Goal: Information Seeking & Learning: Find specific fact

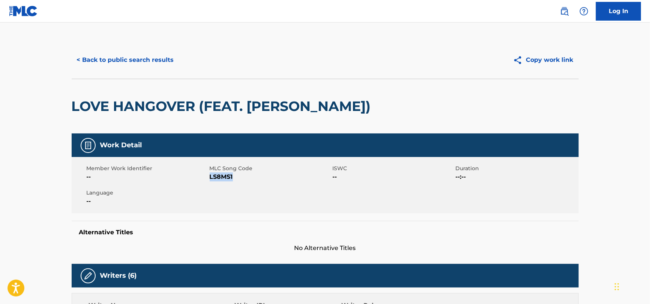
click at [105, 57] on button "< Back to public search results" at bounding box center [126, 60] width 108 height 19
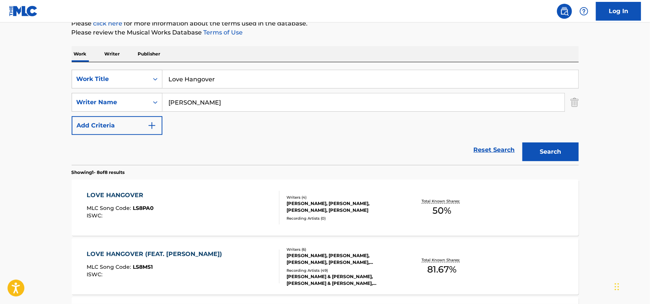
scroll to position [45, 0]
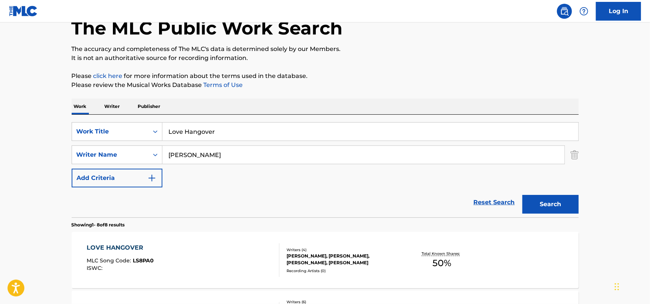
click at [249, 138] on input "Love Hangover" at bounding box center [370, 132] width 416 height 18
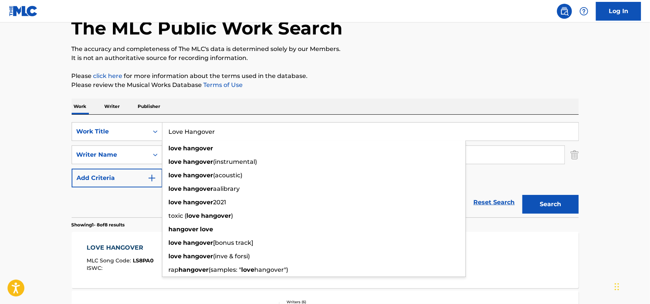
click at [249, 138] on input "Love Hangover" at bounding box center [370, 132] width 416 height 18
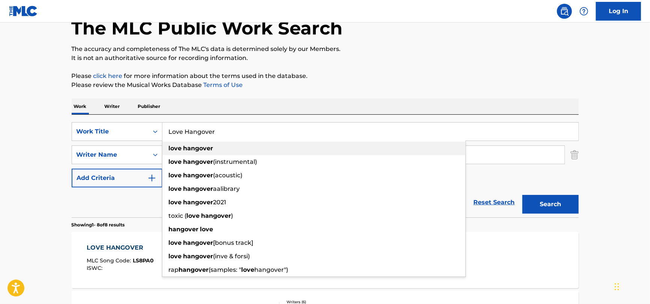
paste input "El Aparecido by [PERSON_NAME]"
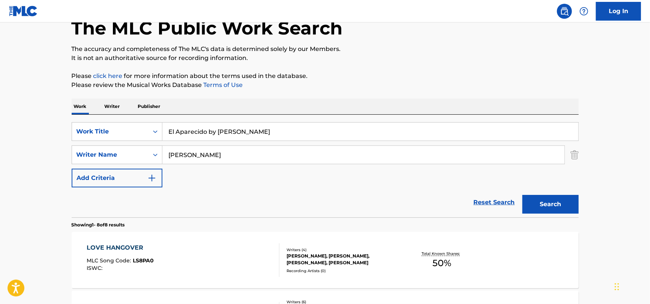
drag, startPoint x: 285, startPoint y: 136, endPoint x: 208, endPoint y: 146, distance: 77.5
click at [208, 146] on div "SearchWithCriteria132991b7-3fd7-4dba-aa10-8ffab1dc9894 Work Title El Aparecido …" at bounding box center [325, 154] width 507 height 65
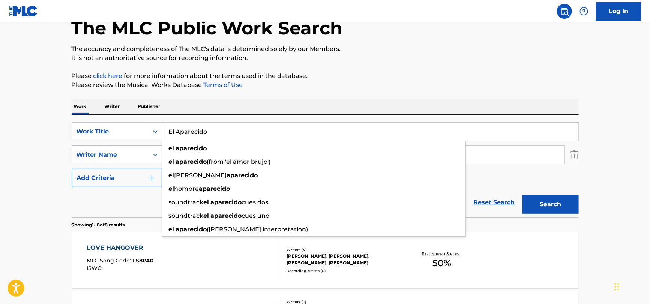
type input "El Aparecido"
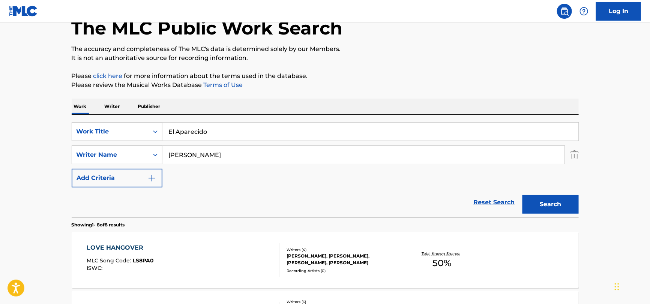
click at [142, 217] on div "Reset Search Search" at bounding box center [325, 202] width 507 height 30
click at [219, 143] on div "SearchWithCriteria132991b7-3fd7-4dba-aa10-8ffab1dc9894 Work Title El Aparecido …" at bounding box center [325, 154] width 507 height 65
click at [218, 151] on input "[PERSON_NAME]" at bounding box center [363, 155] width 402 height 18
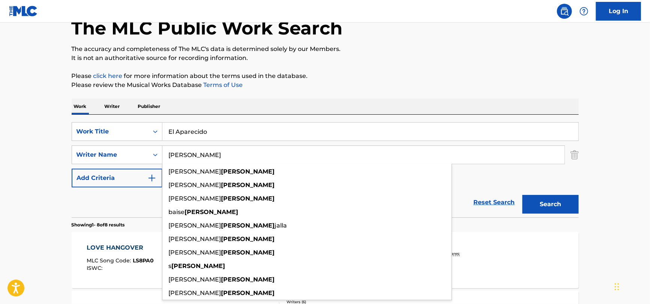
click at [217, 153] on input "[PERSON_NAME]" at bounding box center [363, 155] width 402 height 18
click at [216, 153] on input "[PERSON_NAME]" at bounding box center [363, 155] width 402 height 18
paste input "El Aparecido by [PERSON_NAME]"
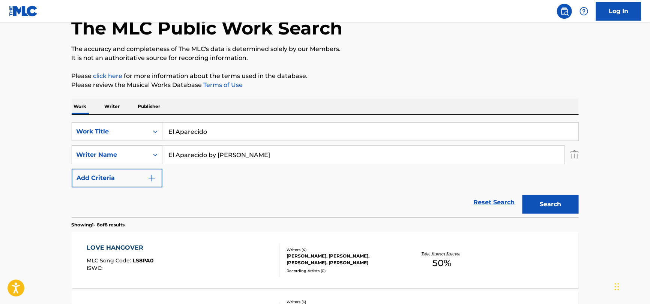
drag, startPoint x: 237, startPoint y: 156, endPoint x: 85, endPoint y: 151, distance: 152.6
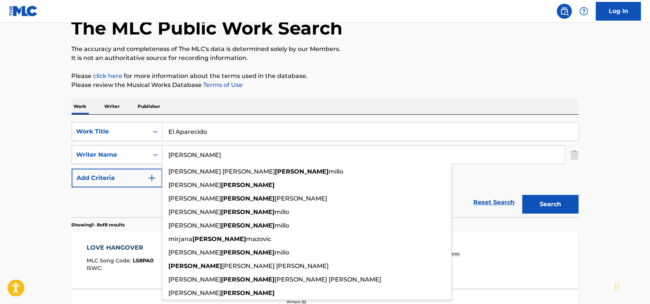
type input "[PERSON_NAME]"
click at [522, 195] on button "Search" at bounding box center [550, 204] width 56 height 19
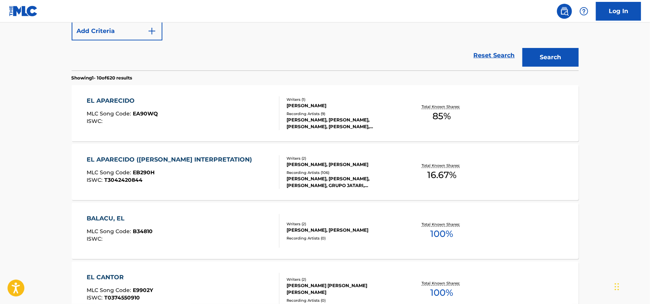
scroll to position [195, 0]
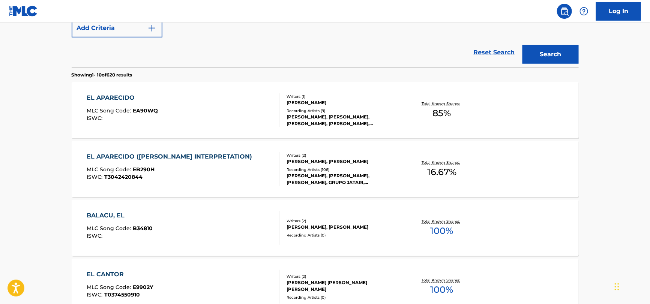
click at [202, 109] on div "EL APARECIDO MLC Song Code : EA90WQ ISWC :" at bounding box center [183, 110] width 193 height 34
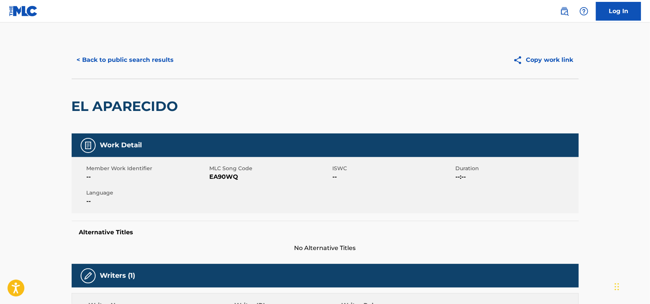
click at [121, 62] on button "< Back to public search results" at bounding box center [126, 60] width 108 height 19
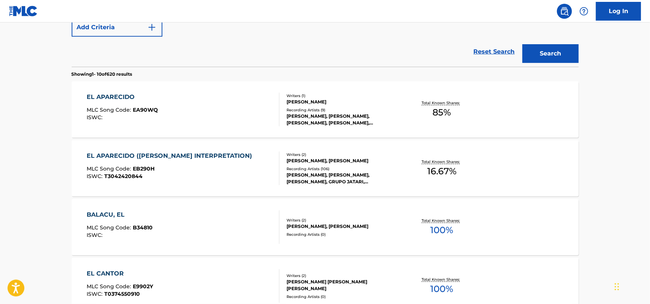
scroll to position [87, 0]
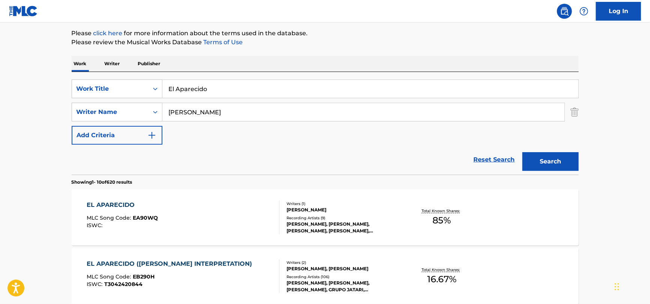
click at [240, 113] on input "[PERSON_NAME]" at bounding box center [363, 112] width 402 height 18
click at [240, 112] on input "[PERSON_NAME]" at bounding box center [363, 112] width 402 height 18
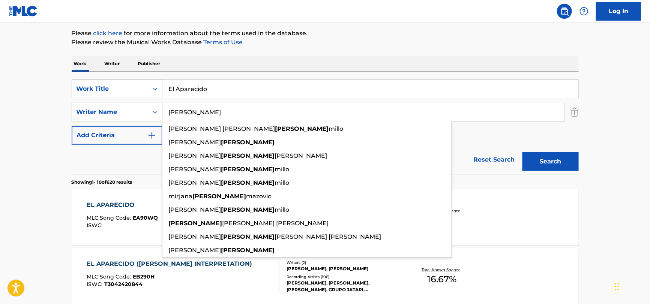
click at [240, 112] on input "[PERSON_NAME]" at bounding box center [363, 112] width 402 height 18
paste input "[PERSON_NAME]"
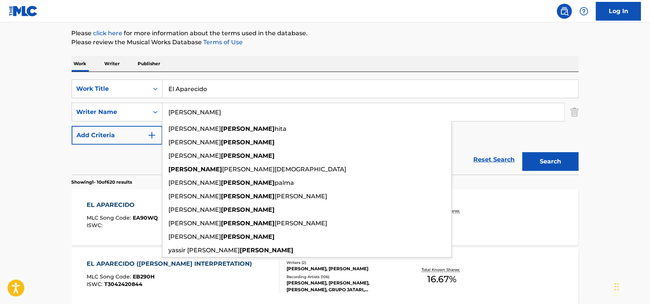
type input "[PERSON_NAME]"
click at [477, 142] on div "SearchWithCriteria132991b7-3fd7-4dba-aa10-8ffab1dc9894 Work Title El Aparecido …" at bounding box center [325, 111] width 507 height 65
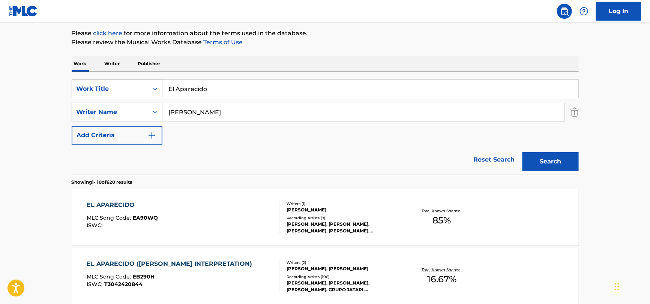
click at [362, 205] on div "Writers ( 1 )" at bounding box center [342, 204] width 113 height 6
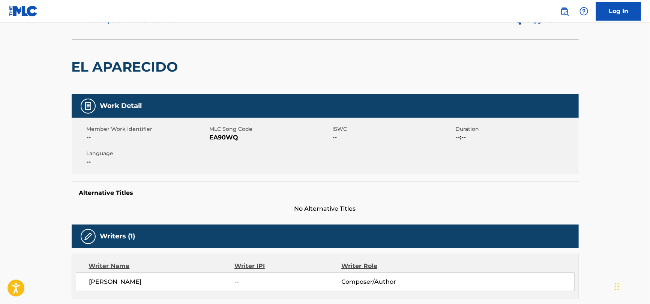
scroll to position [37, 0]
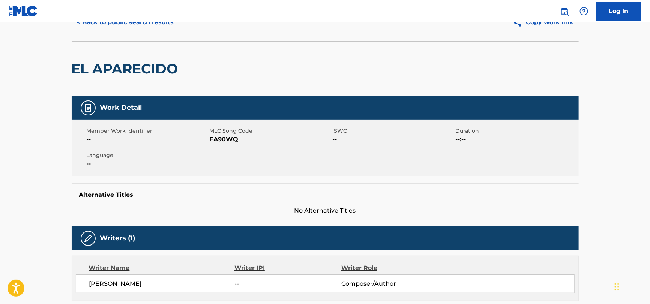
click at [237, 142] on span "EA90WQ" at bounding box center [270, 139] width 121 height 9
click at [229, 140] on span "EA90WQ" at bounding box center [270, 139] width 121 height 9
copy span "EA90WQ"
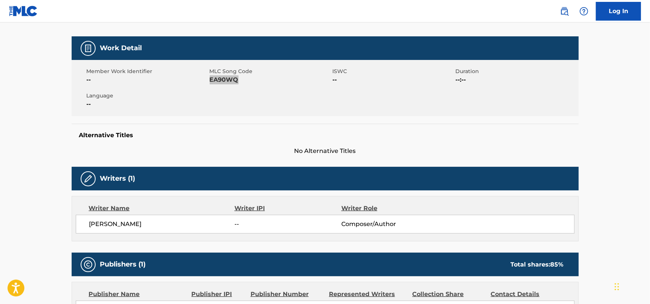
scroll to position [112, 0]
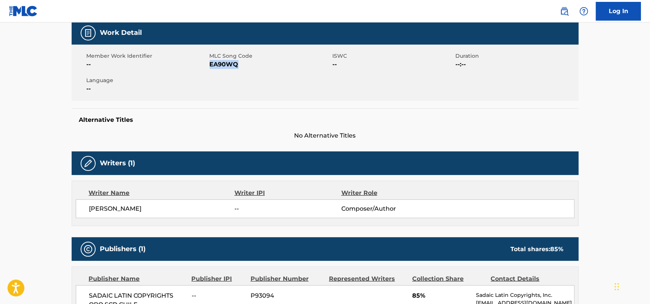
click at [107, 208] on span "[PERSON_NAME]" at bounding box center [161, 208] width 145 height 9
copy div "[PERSON_NAME]"
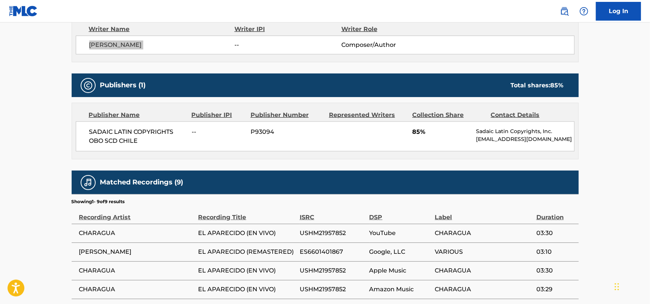
scroll to position [300, 0]
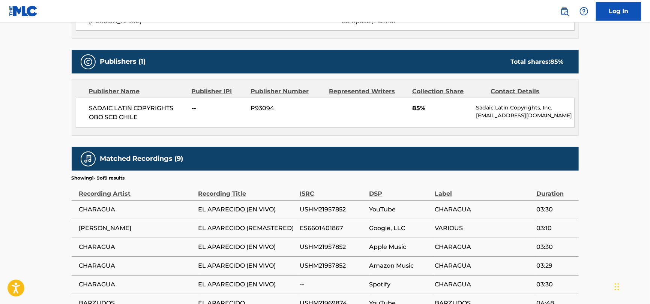
click at [147, 116] on span "SADAIC LATIN COPYRIGHTS OBO SCD CHILE" at bounding box center [137, 113] width 97 height 18
copy div "SADAIC LATIN COPYRIGHTS OBO SCD CHILE"
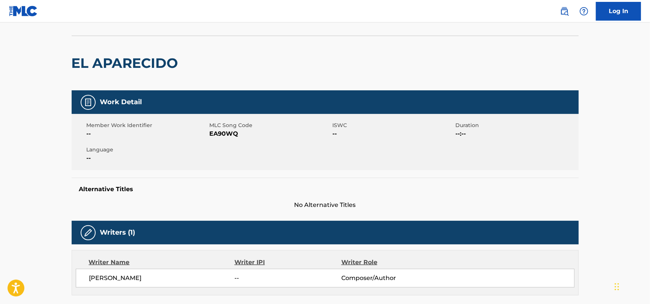
scroll to position [0, 0]
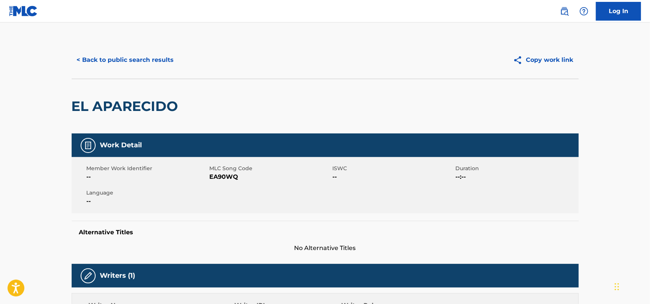
click at [129, 62] on button "< Back to public search results" at bounding box center [126, 60] width 108 height 19
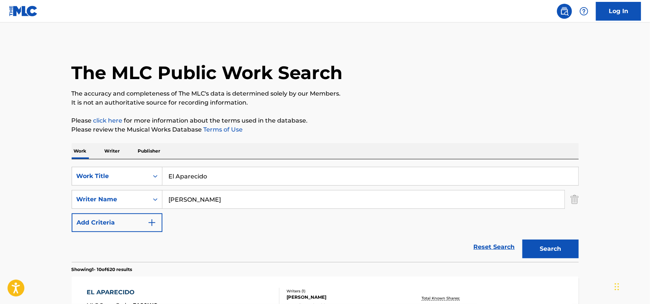
scroll to position [87, 0]
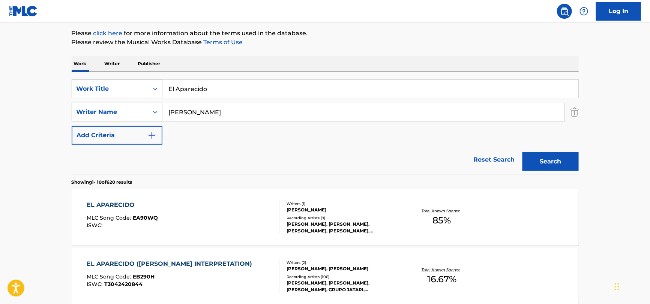
drag, startPoint x: 232, startPoint y: 94, endPoint x: 13, endPoint y: 75, distance: 219.7
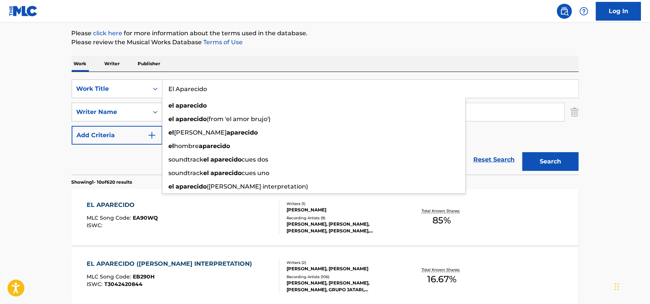
paste input "Confessions of a Rotten Girl"
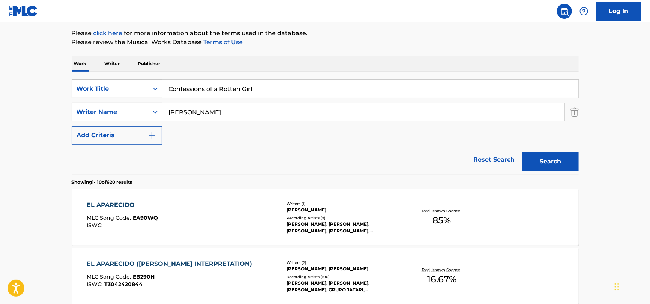
type input "Confessions of a Rotten Girl"
drag, startPoint x: 211, startPoint y: 119, endPoint x: 21, endPoint y: 91, distance: 191.7
click at [522, 152] on button "Search" at bounding box center [550, 161] width 56 height 19
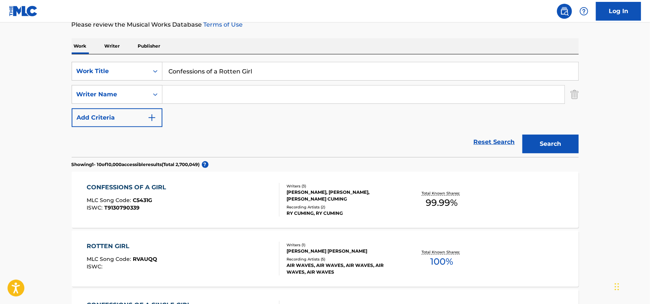
scroll to position [125, 0]
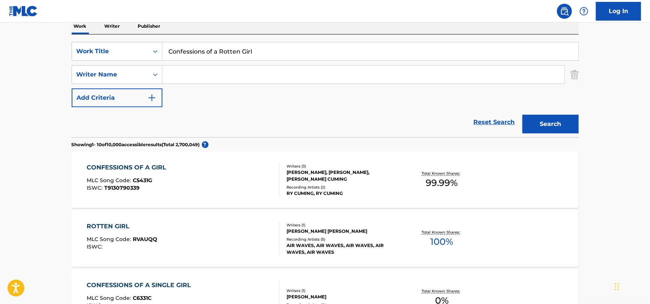
click at [291, 53] on input "Confessions of a Rotten Girl" at bounding box center [370, 51] width 416 height 18
paste input "ONFESSIONS OF A ROTTEN GIRL"
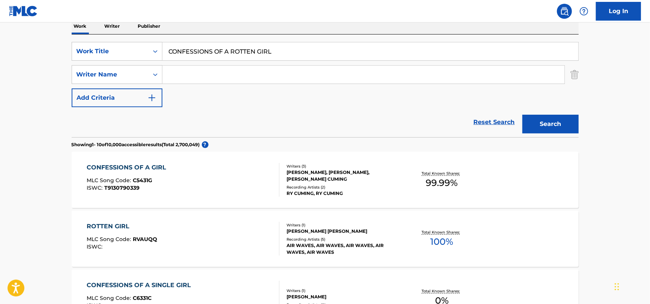
click at [522, 115] on button "Search" at bounding box center [550, 124] width 56 height 19
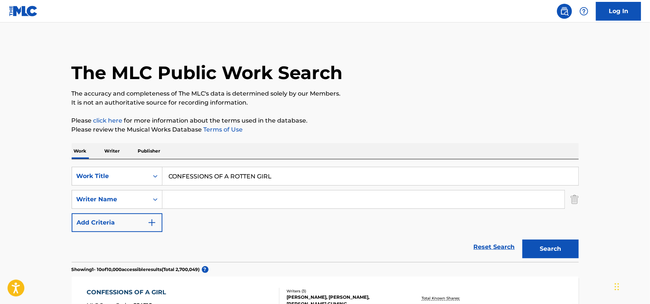
click at [312, 178] on input "CONFESSIONS OF A ROTTEN GIRL" at bounding box center [370, 176] width 416 height 18
click at [312, 177] on input "CONFESSIONS OF A ROTTEN GIRL" at bounding box center [370, 176] width 416 height 18
paste input "Творець І [DATE]"
type input "Творець І [DATE]"
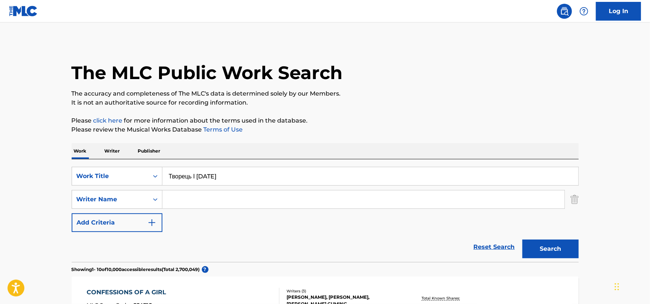
click at [555, 248] on button "Search" at bounding box center [550, 249] width 56 height 19
